Goal: Information Seeking & Learning: Learn about a topic

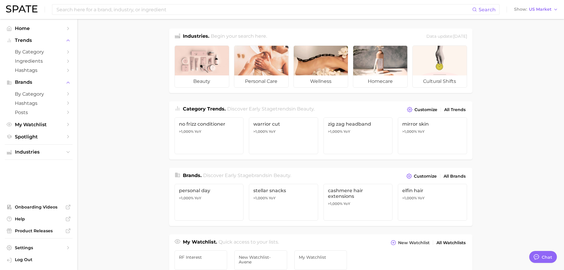
type textarea "x"
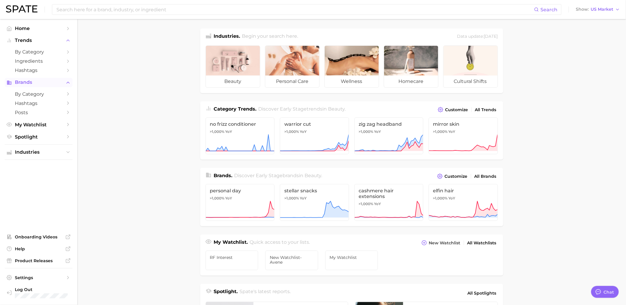
drag, startPoint x: 29, startPoint y: 78, endPoint x: 29, endPoint y: 83, distance: 4.2
click at [29, 78] on ul "Home Trends by Category Ingredients Hashtags Brands by Category Hashtags Posts …" at bounding box center [39, 83] width 68 height 118
click at [29, 83] on span "Brands" at bounding box center [39, 82] width 48 height 5
click at [27, 84] on span "Brands" at bounding box center [39, 82] width 48 height 5
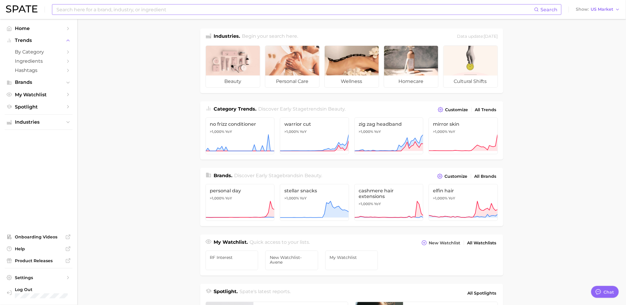
click at [291, 8] on input at bounding box center [295, 9] width 478 height 10
type input "avene"
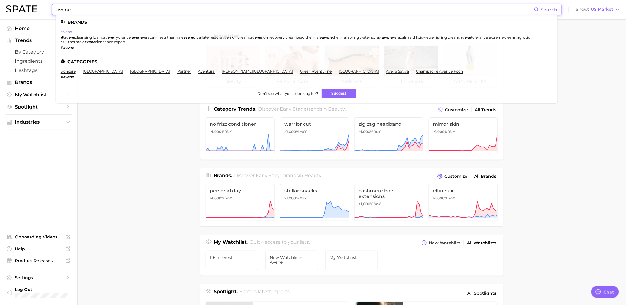
click at [64, 31] on link "avene" at bounding box center [66, 31] width 11 height 4
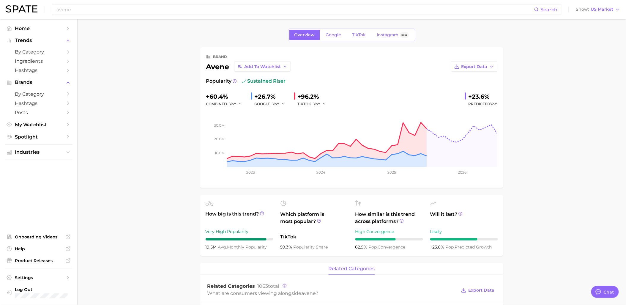
type textarea "x"
click at [388, 36] on span "Instagram" at bounding box center [388, 34] width 22 height 5
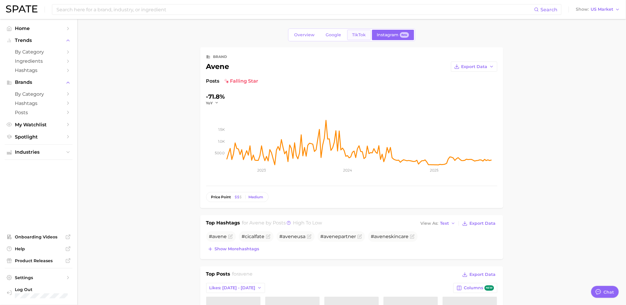
click at [358, 36] on span "TikTok" at bounding box center [359, 34] width 14 height 5
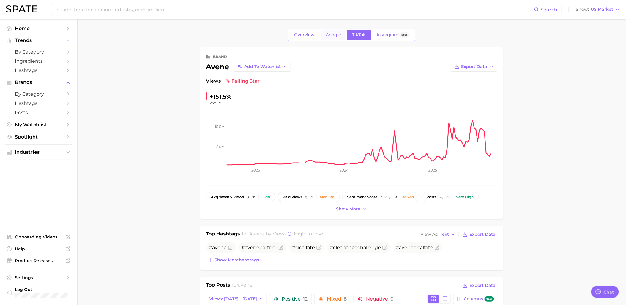
click at [332, 36] on span "Google" at bounding box center [333, 34] width 15 height 5
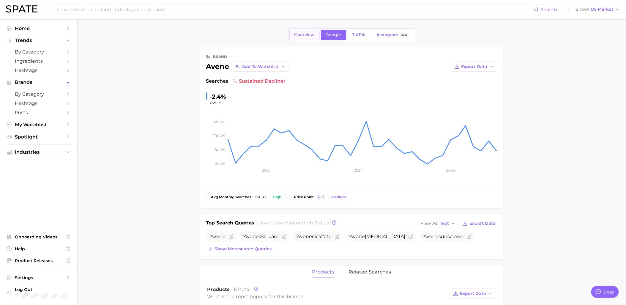
click at [301, 37] on span "Overview" at bounding box center [304, 34] width 21 height 5
